Goal: Browse casually

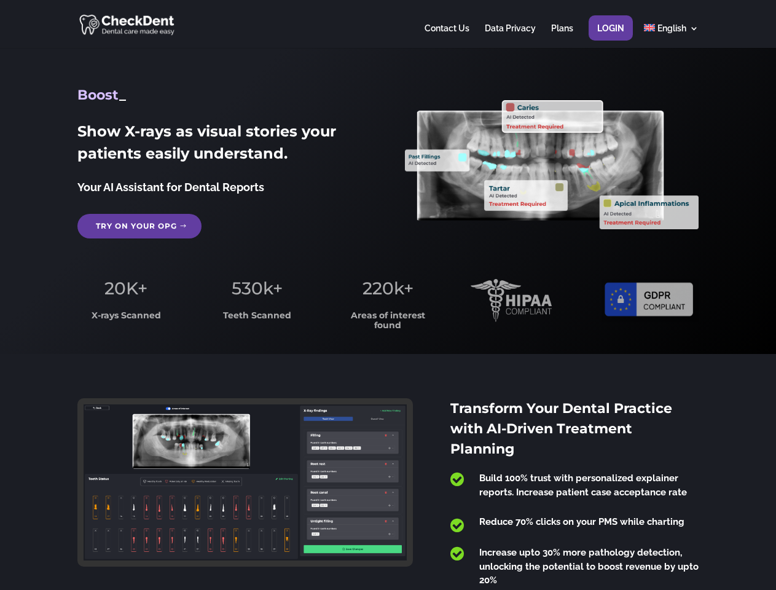
click at [388, 295] on span "220k+" at bounding box center [387, 288] width 51 height 21
click at [388, 24] on div at bounding box center [387, 24] width 620 height 48
click at [388, 295] on span "220k+" at bounding box center [387, 288] width 51 height 21
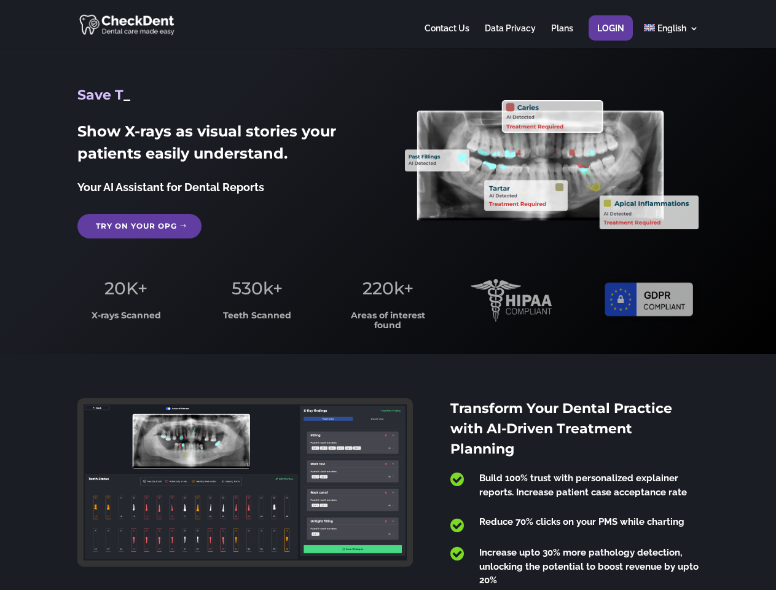
click at [388, 24] on div at bounding box center [387, 24] width 620 height 48
